Goal: Book appointment/travel/reservation

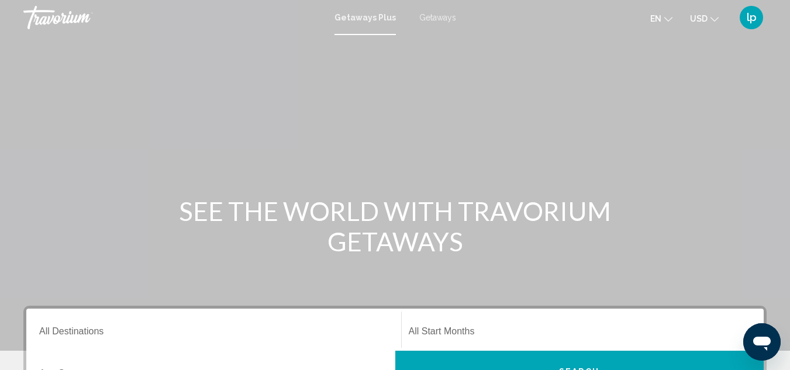
click at [431, 14] on span "Getaways" at bounding box center [437, 17] width 37 height 9
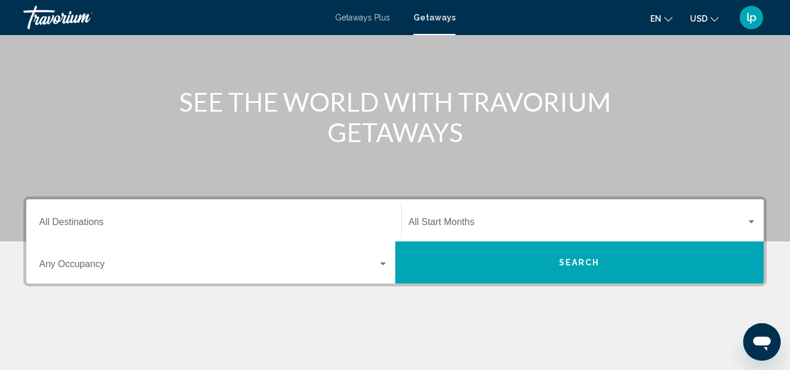
scroll to position [117, 0]
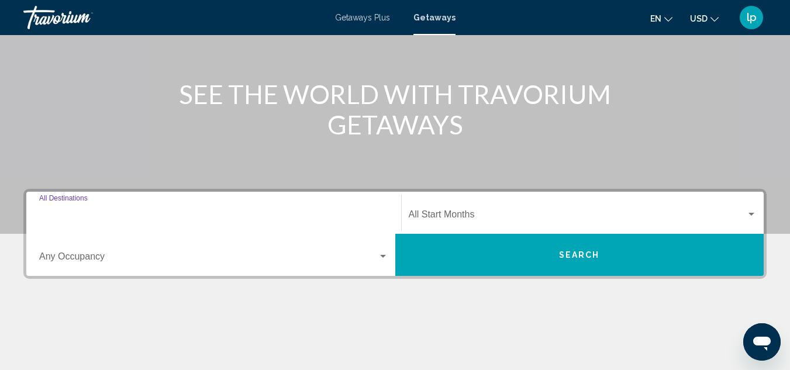
click at [99, 215] on input "Destination All Destinations" at bounding box center [213, 217] width 349 height 11
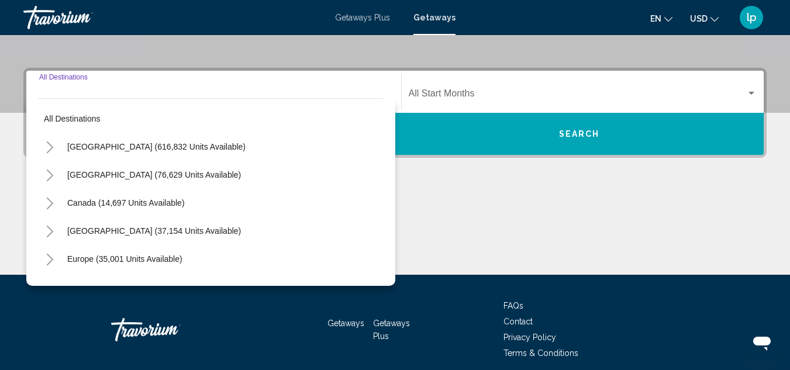
scroll to position [268, 0]
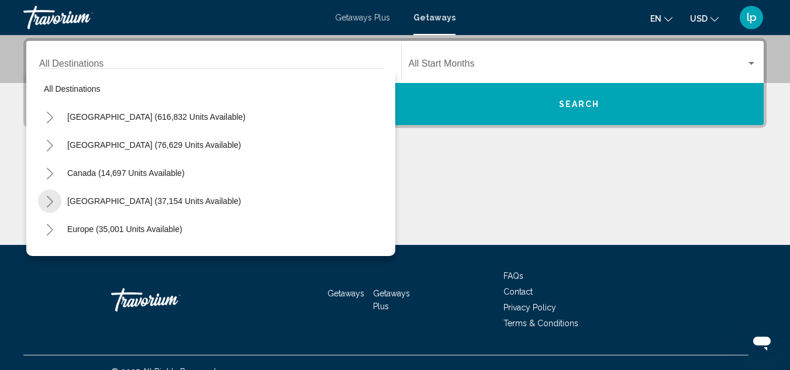
click at [48, 204] on icon "Toggle Caribbean & Atlantic Islands (37,154 units available)" at bounding box center [50, 202] width 9 height 12
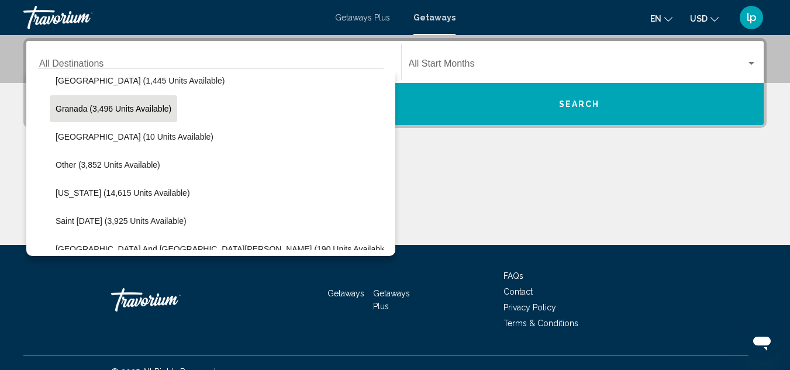
scroll to position [234, 0]
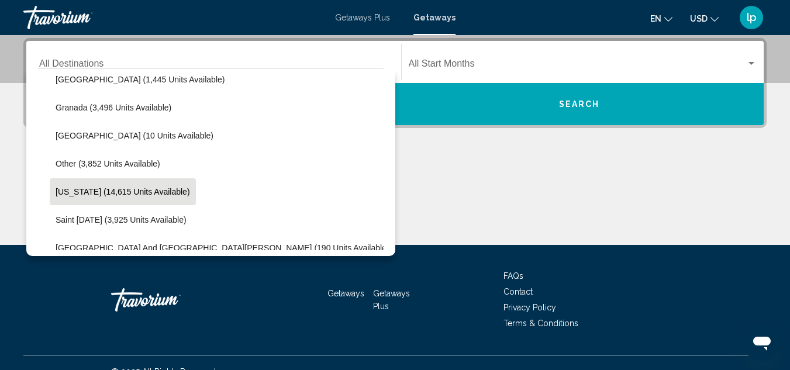
click at [97, 191] on span "[US_STATE] (14,615 units available)" at bounding box center [123, 191] width 135 height 9
type input "**********"
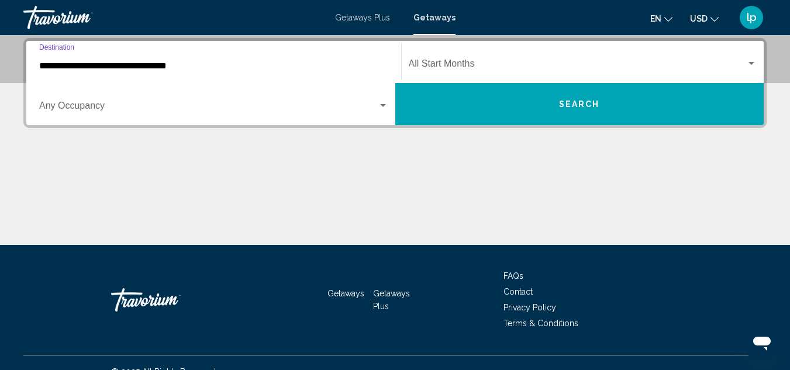
click at [488, 97] on button "Search" at bounding box center [579, 104] width 369 height 42
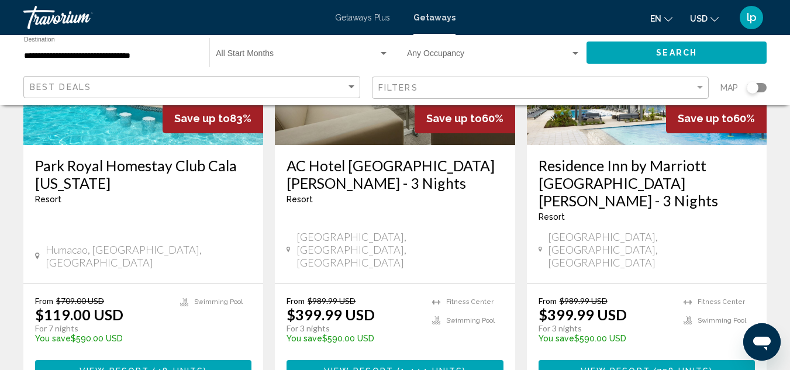
scroll to position [234, 0]
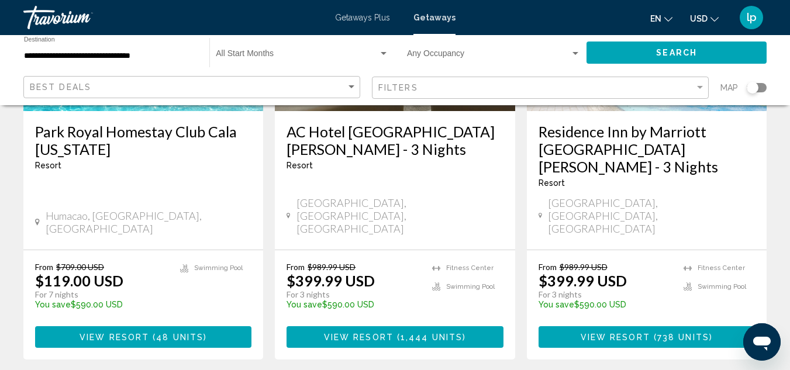
click at [160, 333] on span "48 units" at bounding box center [179, 337] width 47 height 9
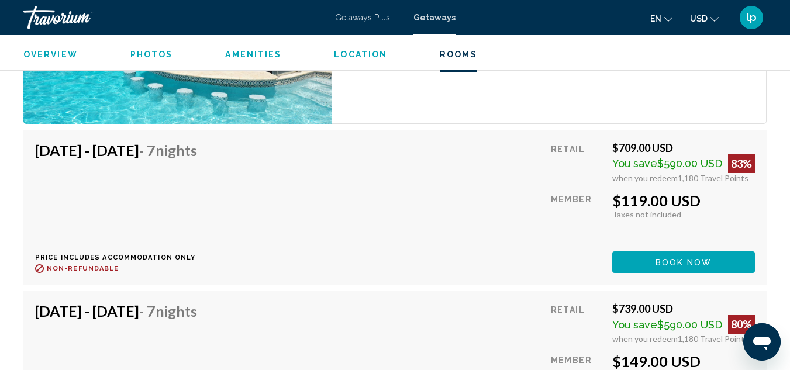
scroll to position [2351, 0]
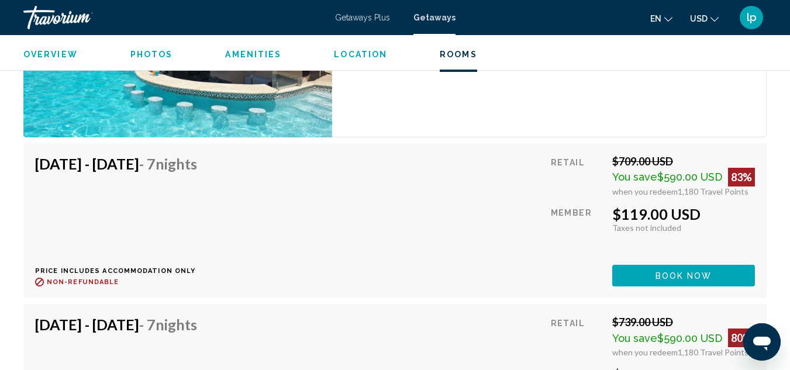
click at [680, 278] on span "Book now" at bounding box center [684, 275] width 57 height 9
